Goal: Information Seeking & Learning: Learn about a topic

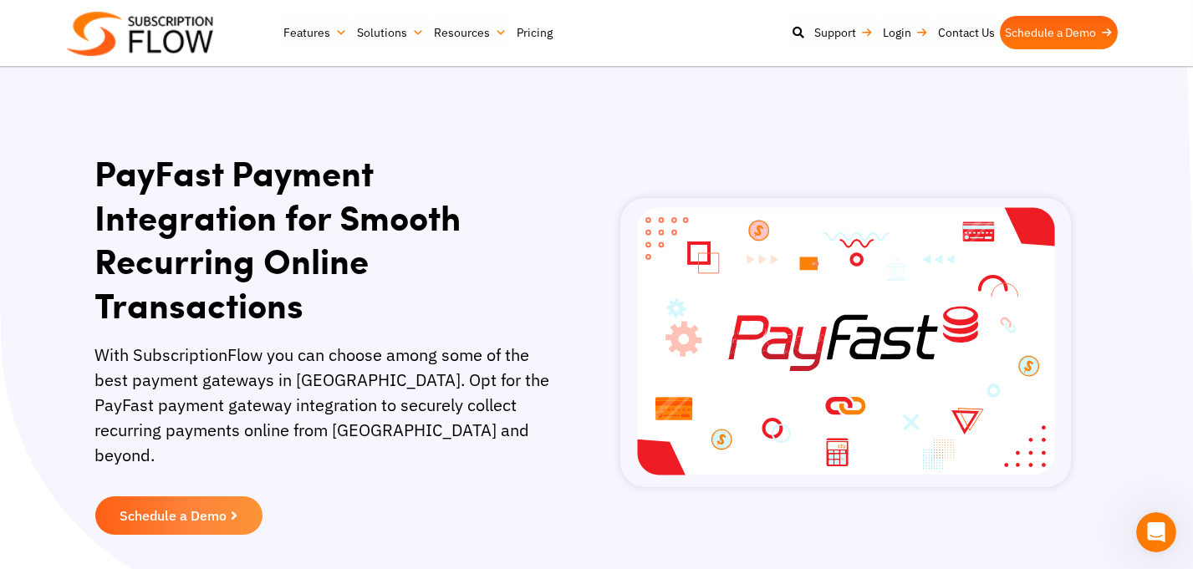
click at [531, 39] on link "Pricing" at bounding box center [535, 32] width 46 height 33
click at [528, 28] on link "Pricing" at bounding box center [535, 32] width 46 height 33
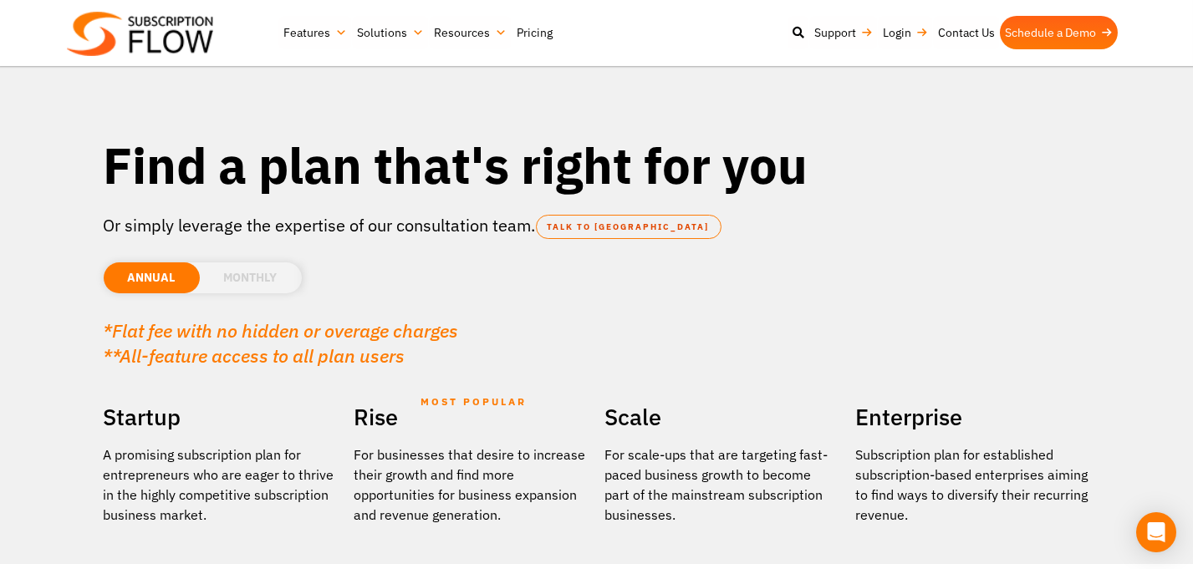
click at [220, 282] on li "MONTHLY" at bounding box center [251, 278] width 102 height 31
